Goal: Information Seeking & Learning: Check status

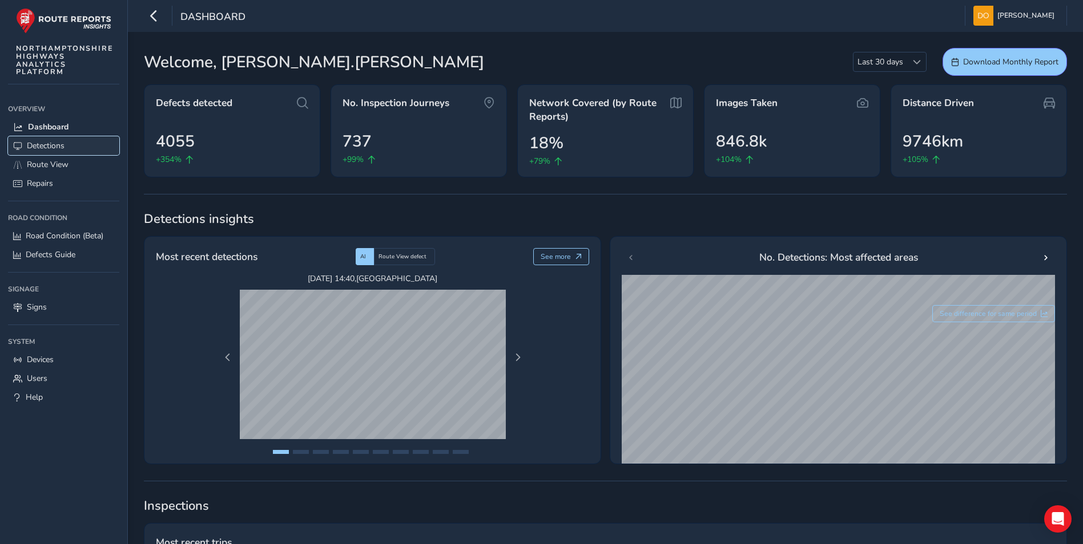
click at [46, 143] on span "Detections" at bounding box center [46, 145] width 38 height 11
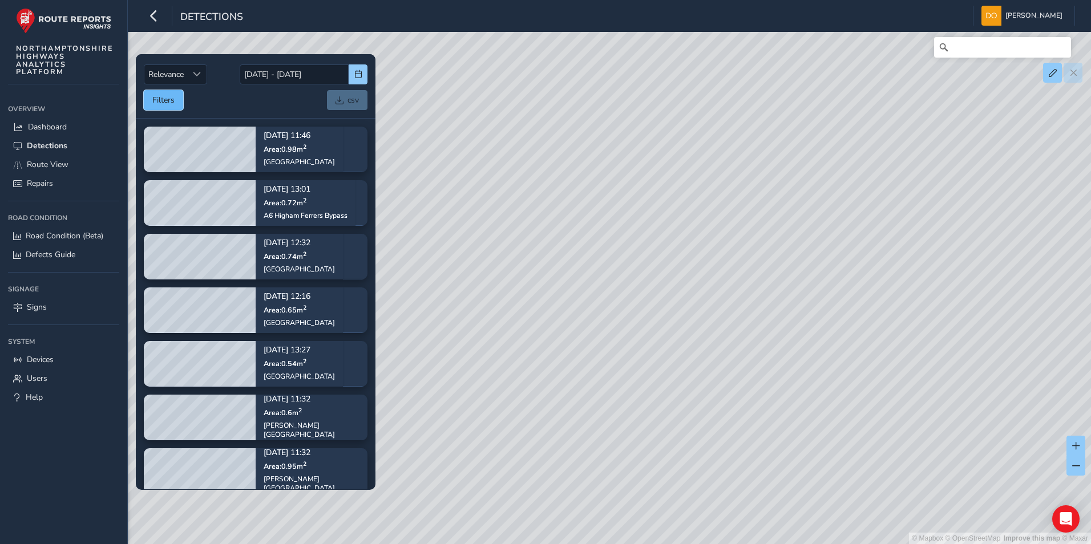
click at [156, 100] on button "Filters" at bounding box center [163, 100] width 39 height 20
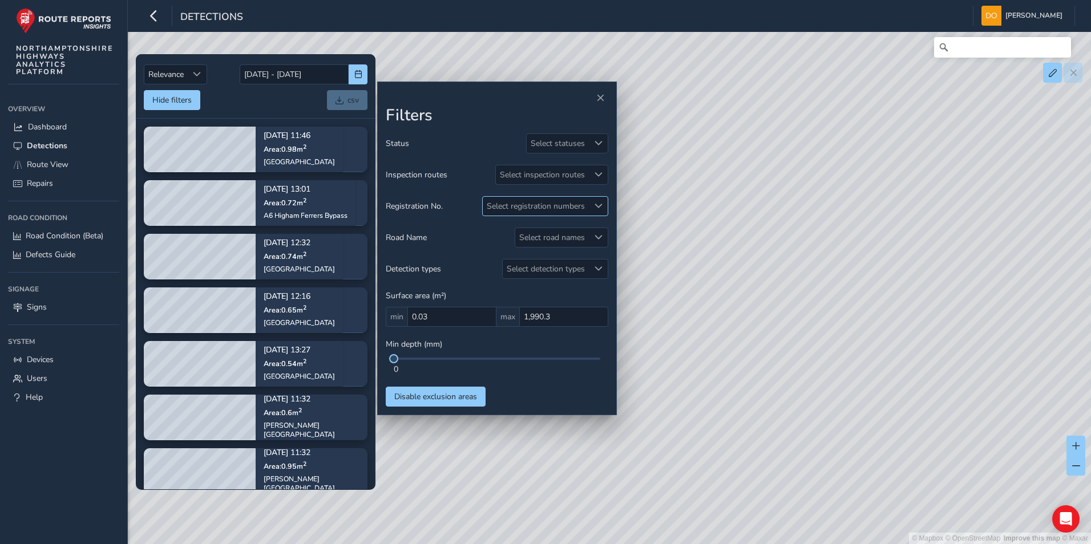
click at [600, 203] on span at bounding box center [599, 206] width 8 height 8
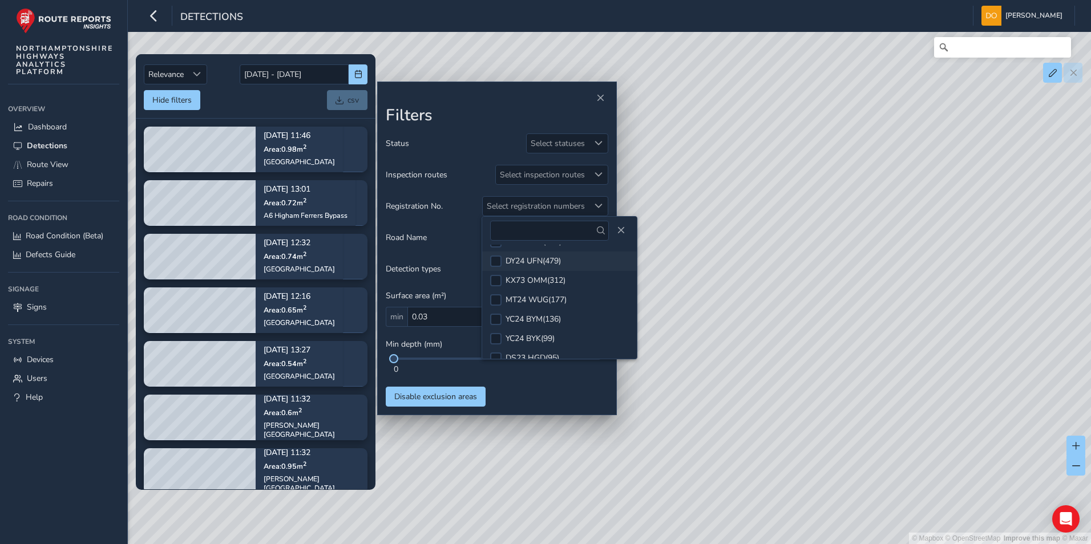
scroll to position [68, 0]
click at [493, 265] on div at bounding box center [495, 267] width 11 height 11
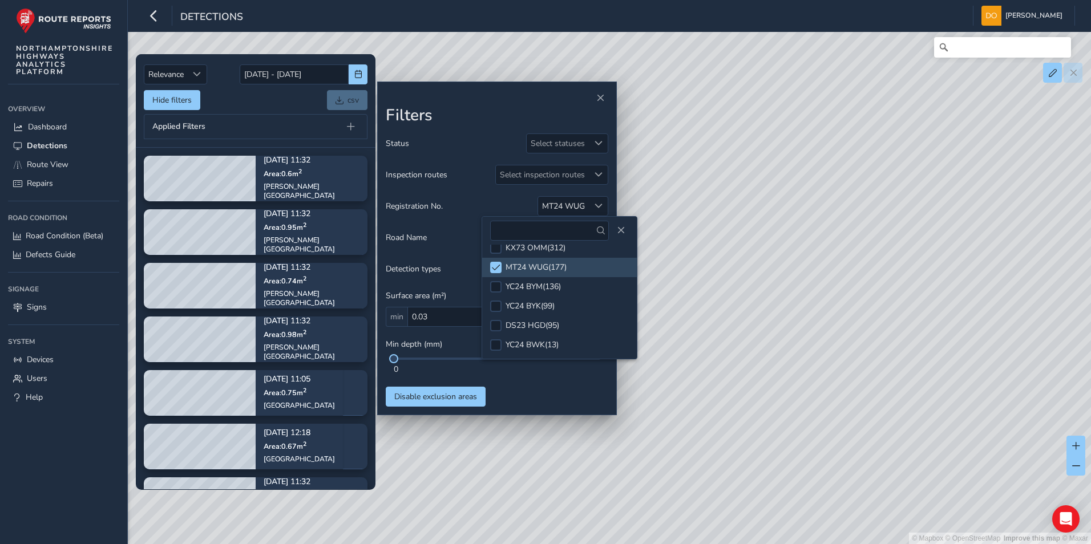
click at [563, 393] on div "Status Select statuses Inspection routes Select inspection routes Registration …" at bounding box center [497, 270] width 223 height 273
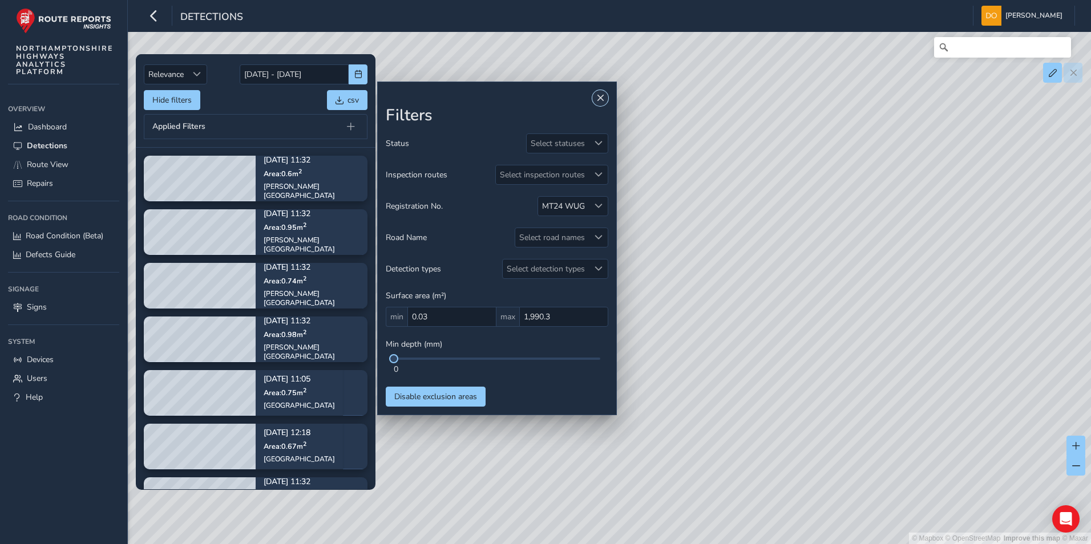
click at [603, 95] on span "Close" at bounding box center [600, 98] width 8 height 8
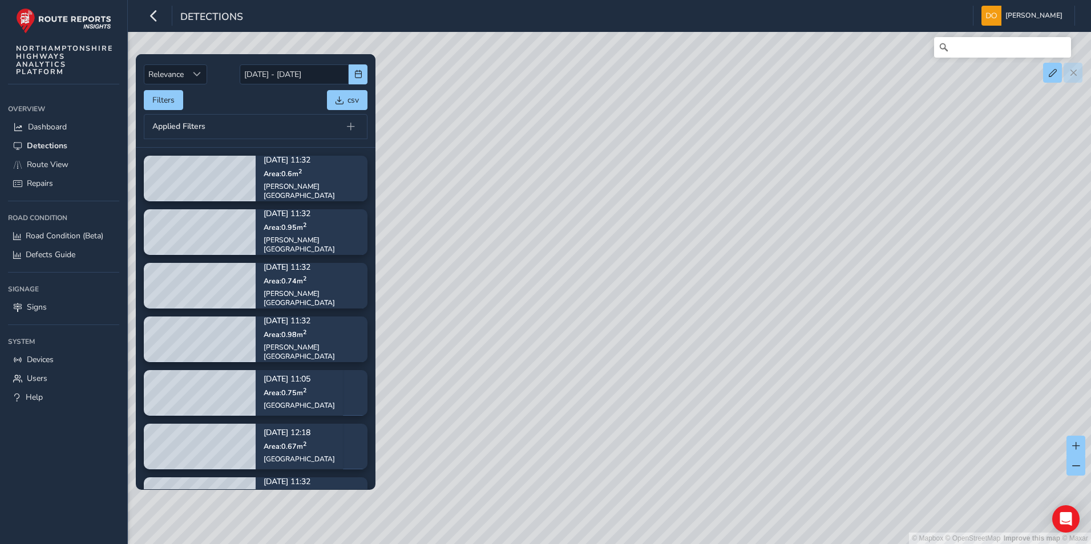
drag, startPoint x: 726, startPoint y: 331, endPoint x: 747, endPoint y: 285, distance: 50.8
click at [747, 285] on div "© Mapbox © OpenStreetMap Improve this map © Maxar" at bounding box center [545, 272] width 1091 height 544
click at [167, 102] on button "Filters" at bounding box center [163, 100] width 39 height 20
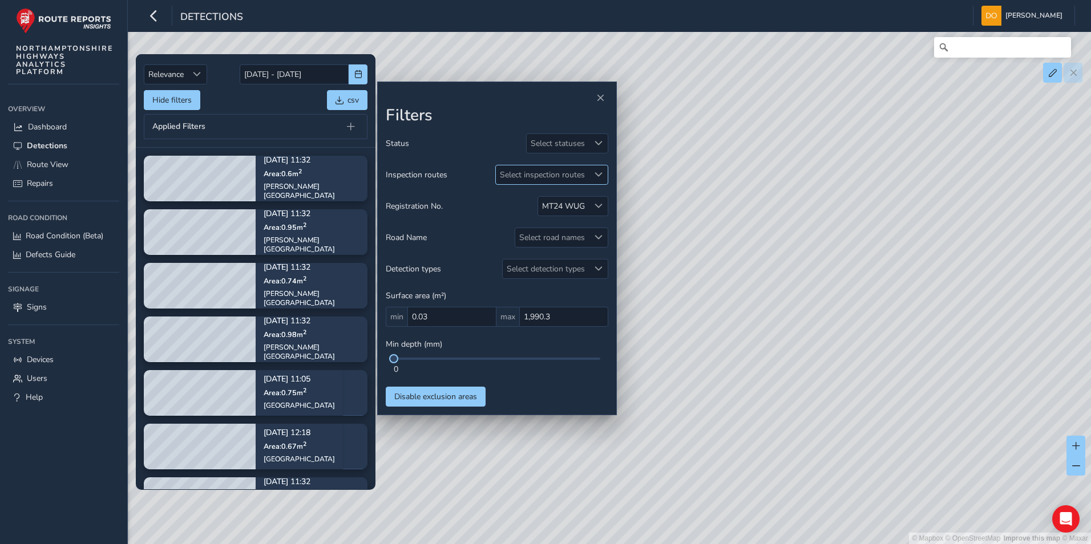
click at [602, 171] on span at bounding box center [599, 175] width 8 height 8
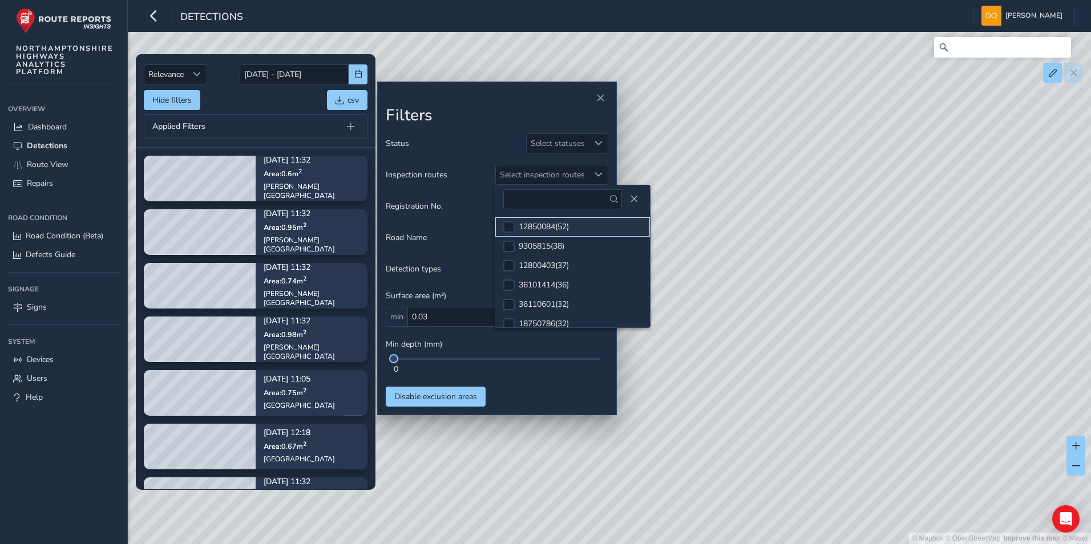
click at [526, 226] on div "12850084 ( 52 )" at bounding box center [544, 226] width 50 height 11
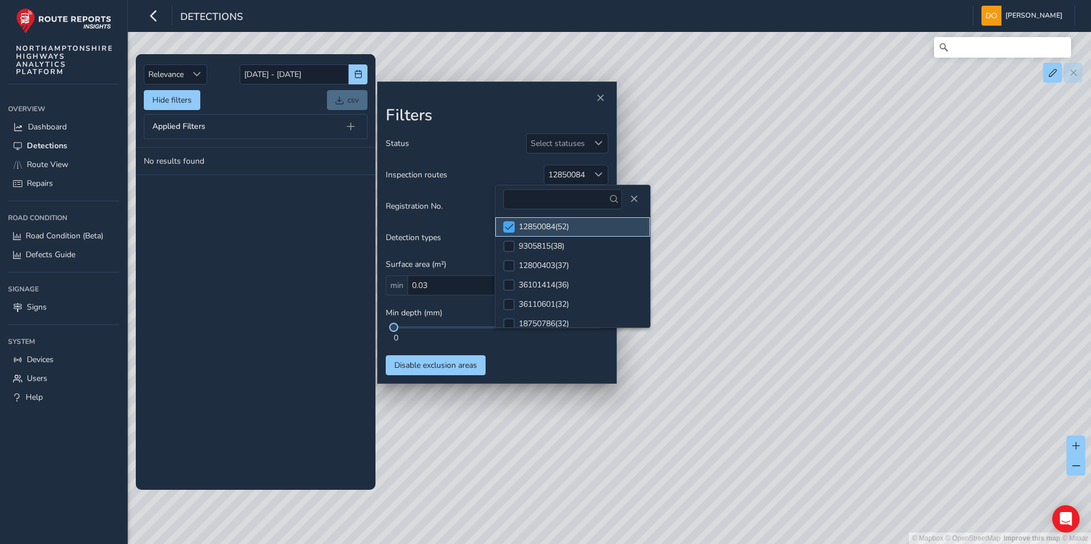
click at [511, 225] on span at bounding box center [509, 227] width 9 height 8
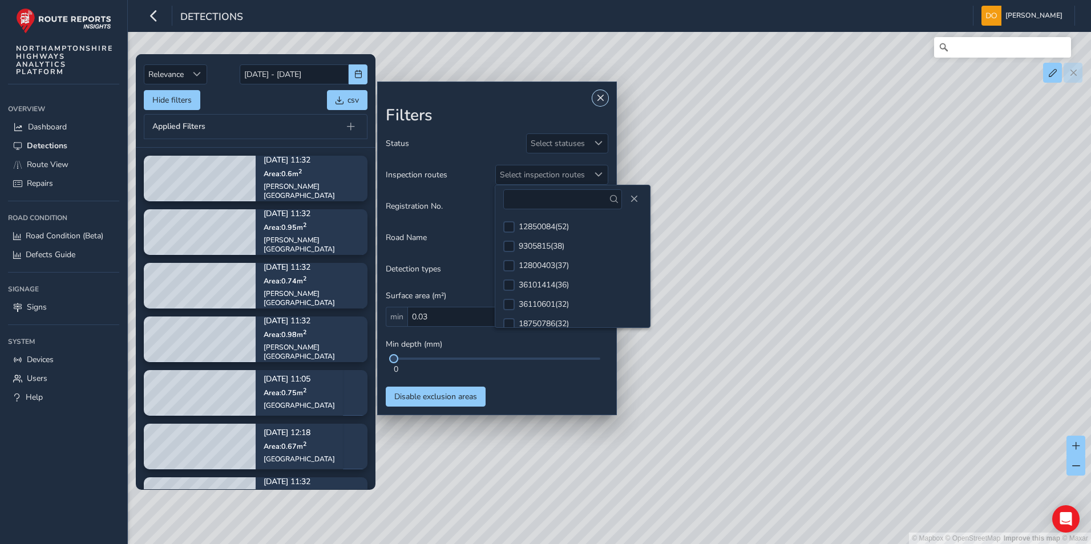
click at [601, 98] on span "Close" at bounding box center [600, 98] width 8 height 8
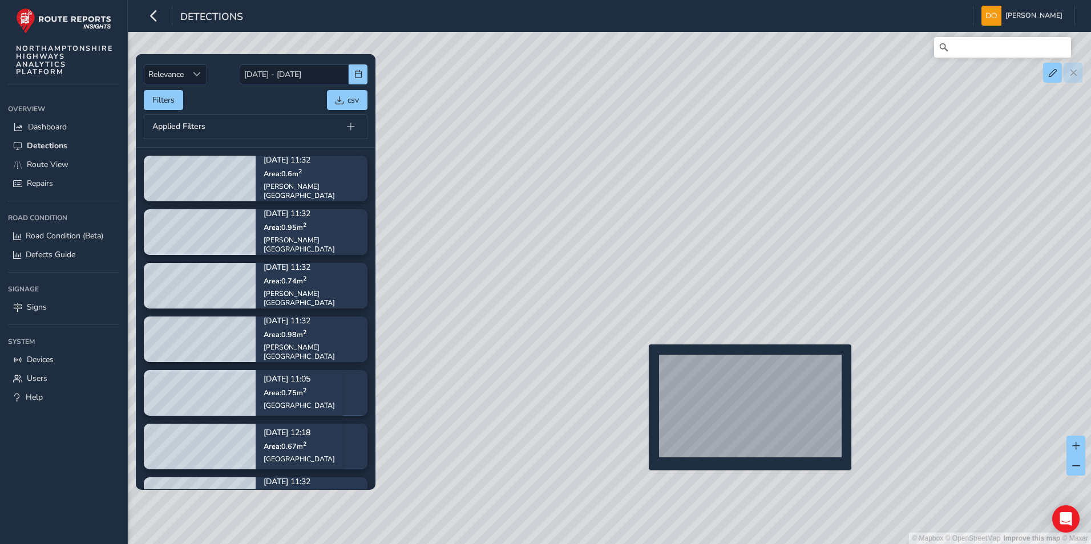
click at [642, 363] on div "© Mapbox © OpenStreetMap Improve this map © Maxar" at bounding box center [545, 272] width 1091 height 544
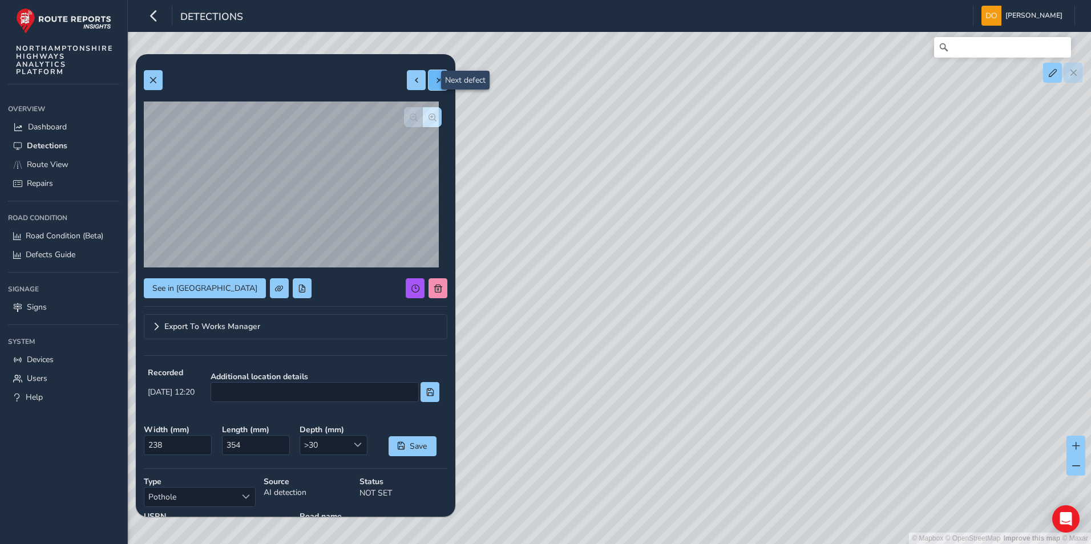
click at [429, 76] on button at bounding box center [438, 80] width 19 height 20
type input "442"
type input "339"
